Goal: Information Seeking & Learning: Check status

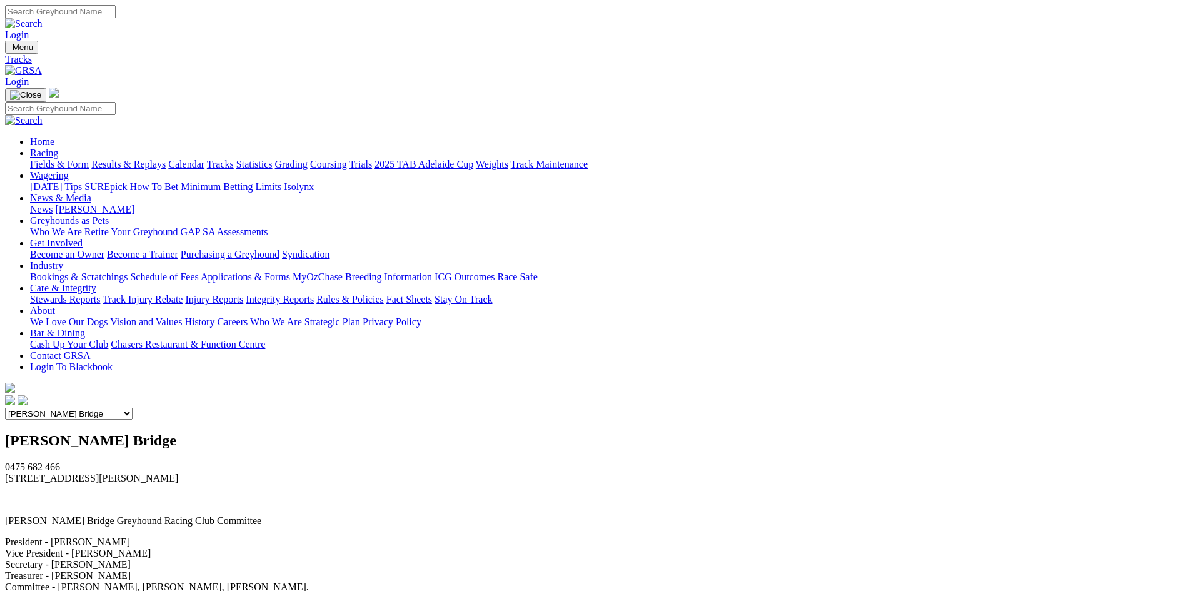
select select "4"
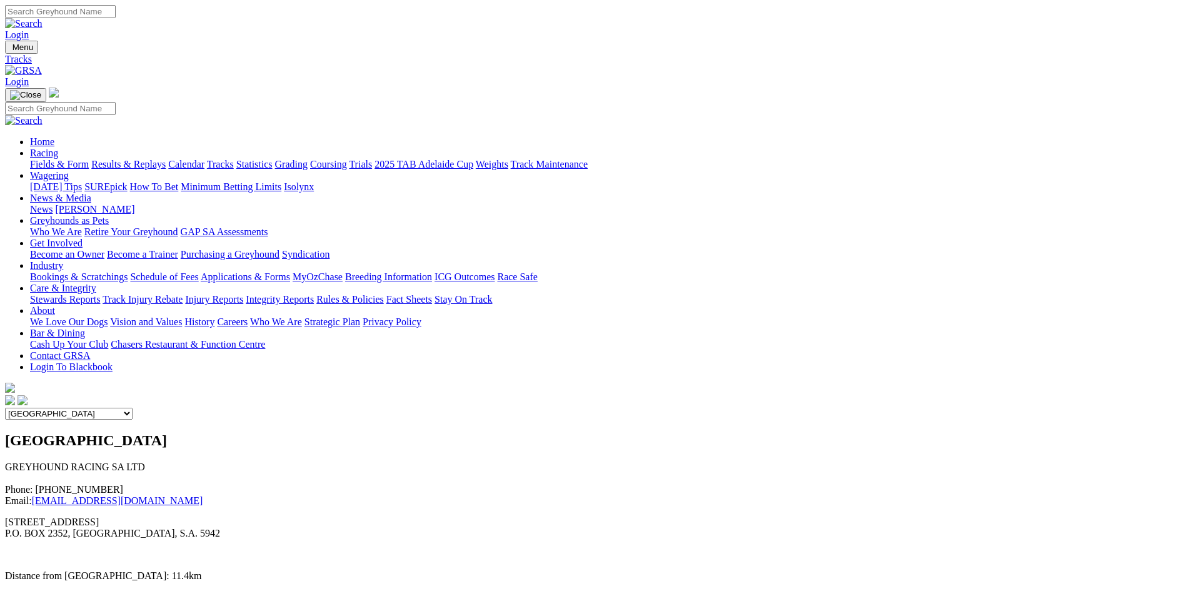
click at [42, 65] on img at bounding box center [23, 70] width 37 height 11
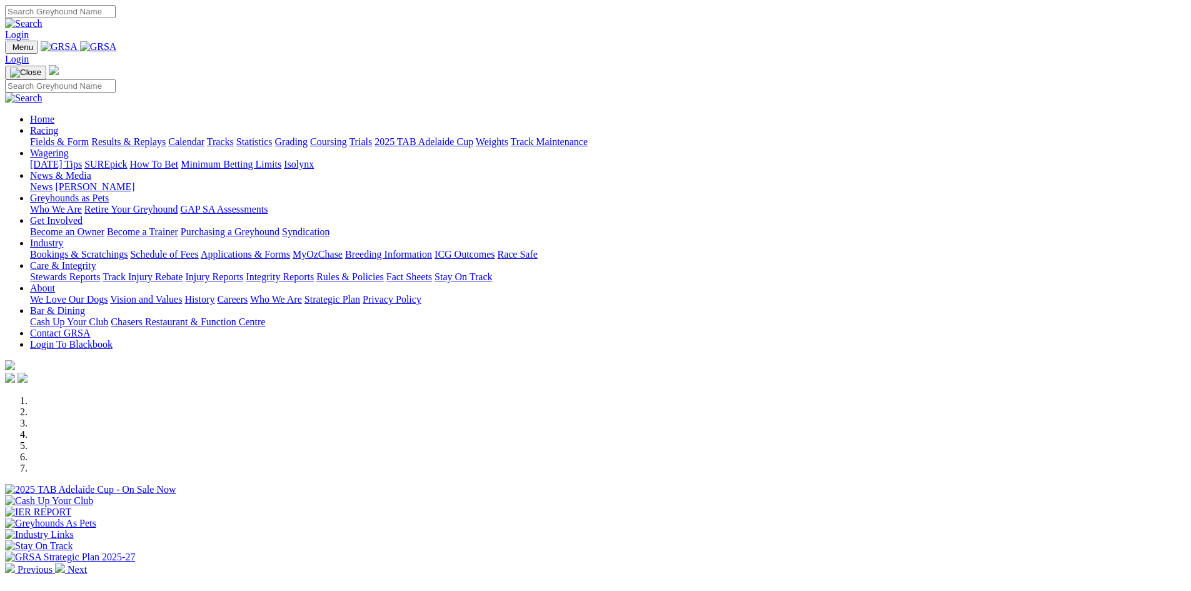
click at [117, 53] on img at bounding box center [98, 46] width 37 height 11
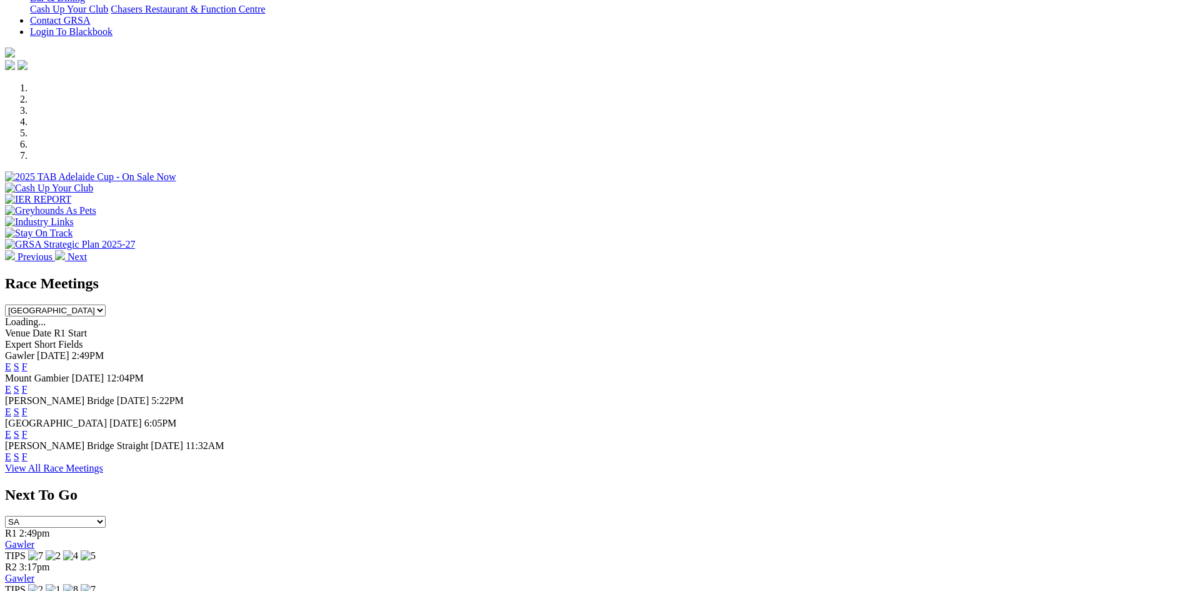
click at [28, 451] on link "F" at bounding box center [25, 456] width 6 height 11
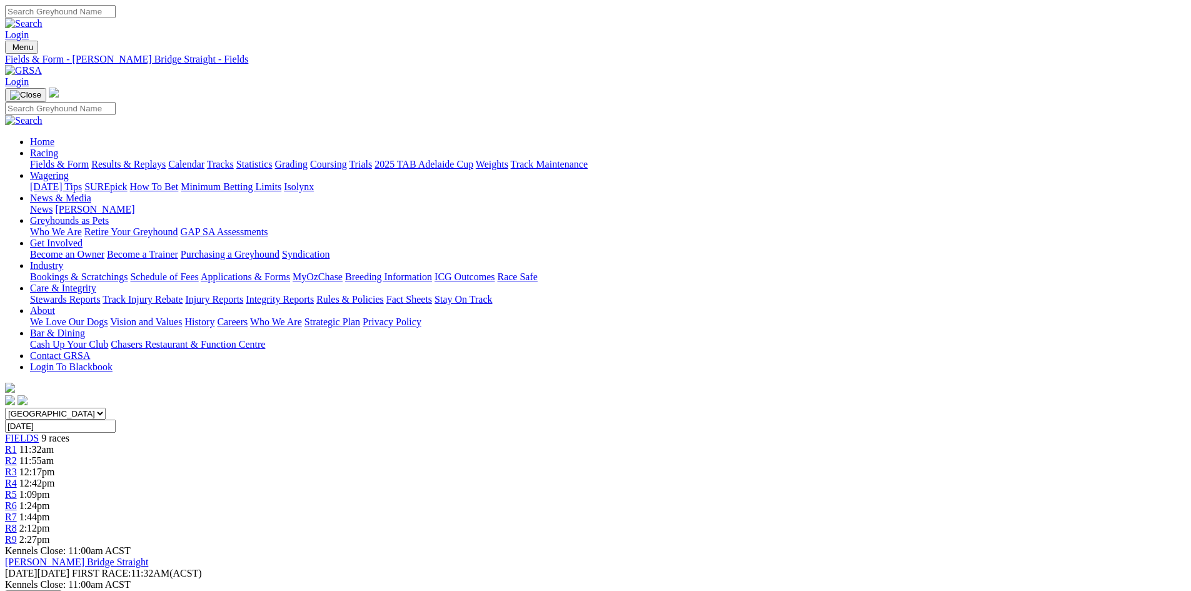
click at [96, 283] on link "Care & Integrity" at bounding box center [63, 288] width 66 height 11
click at [100, 294] on link "Stewards Reports" at bounding box center [65, 299] width 70 height 11
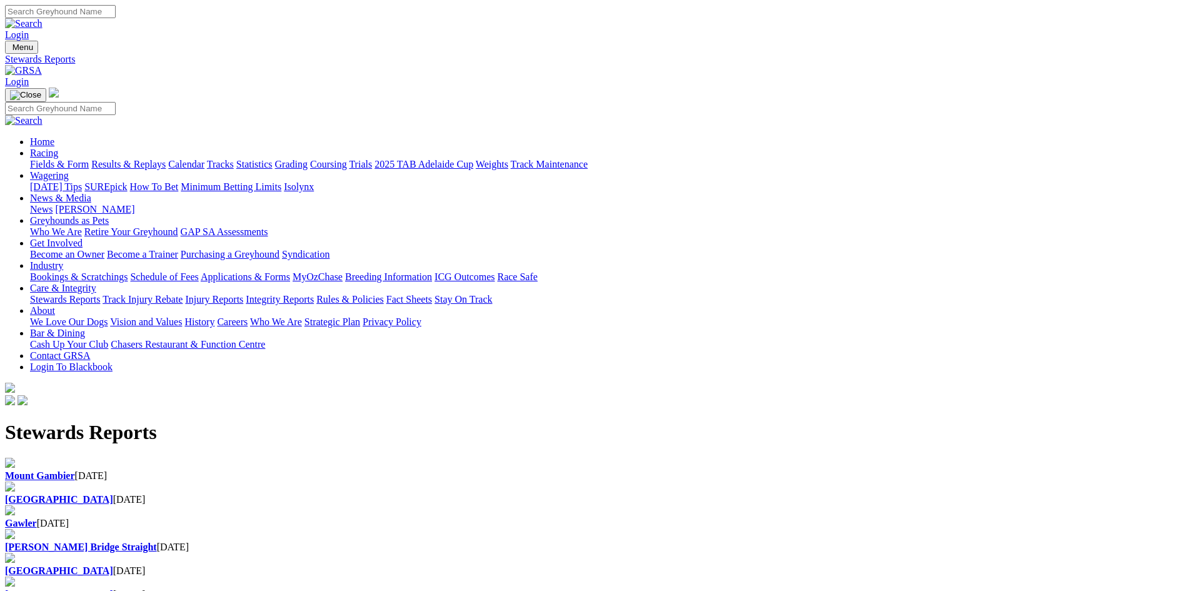
click at [271, 470] on div "Mount Gambier 02 Oct 2025" at bounding box center [595, 475] width 1181 height 11
click at [260, 470] on div "Mount Gambier 02 Oct 2025" at bounding box center [595, 475] width 1181 height 11
click at [113, 494] on b "[GEOGRAPHIC_DATA]" at bounding box center [59, 499] width 108 height 11
click at [42, 65] on img at bounding box center [23, 70] width 37 height 11
